Goal: Information Seeking & Learning: Learn about a topic

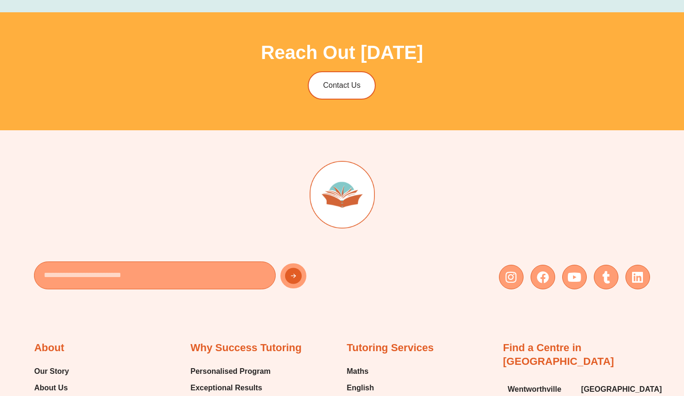
type input "*"
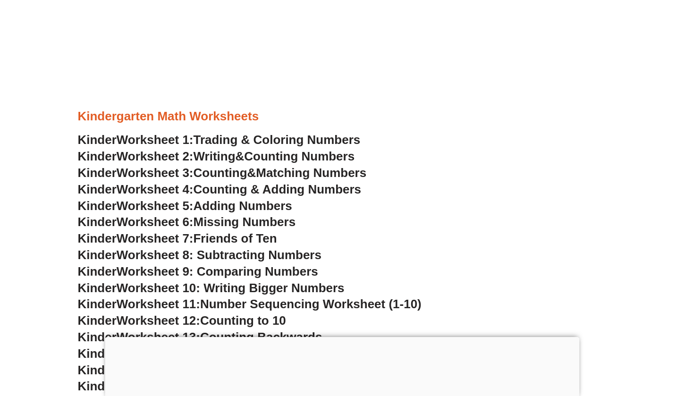
scroll to position [729, 0]
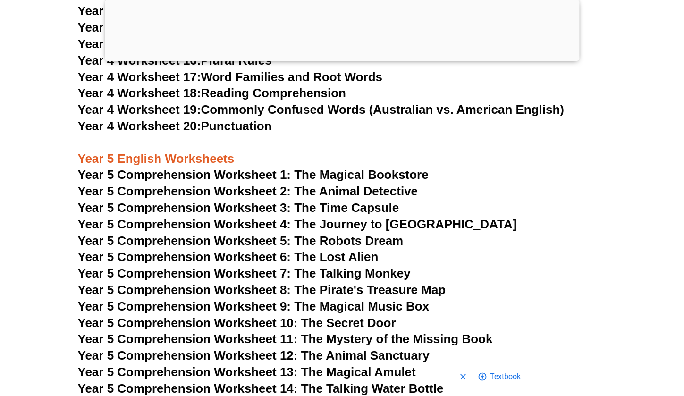
scroll to position [4406, 0]
